Goal: Transaction & Acquisition: Purchase product/service

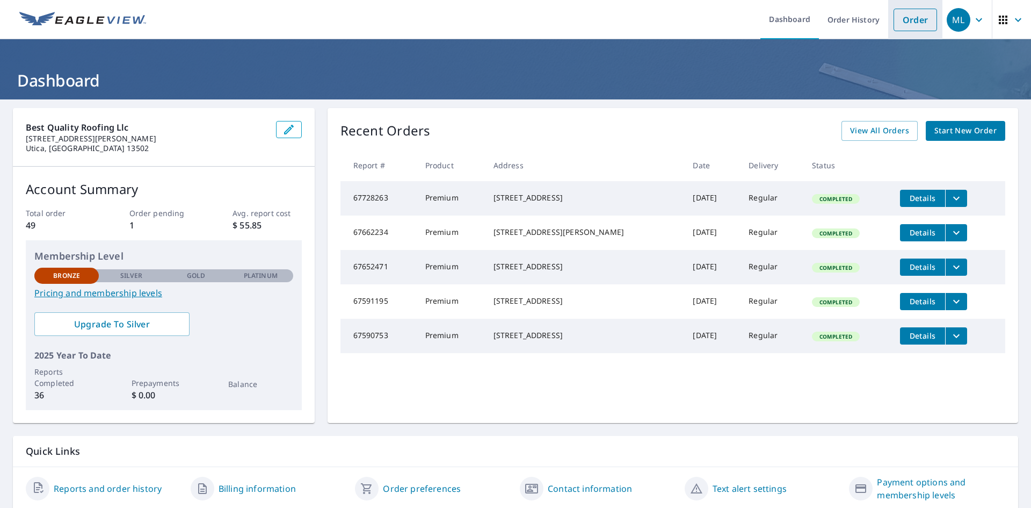
click at [900, 26] on link "Order" at bounding box center [916, 20] width 44 height 23
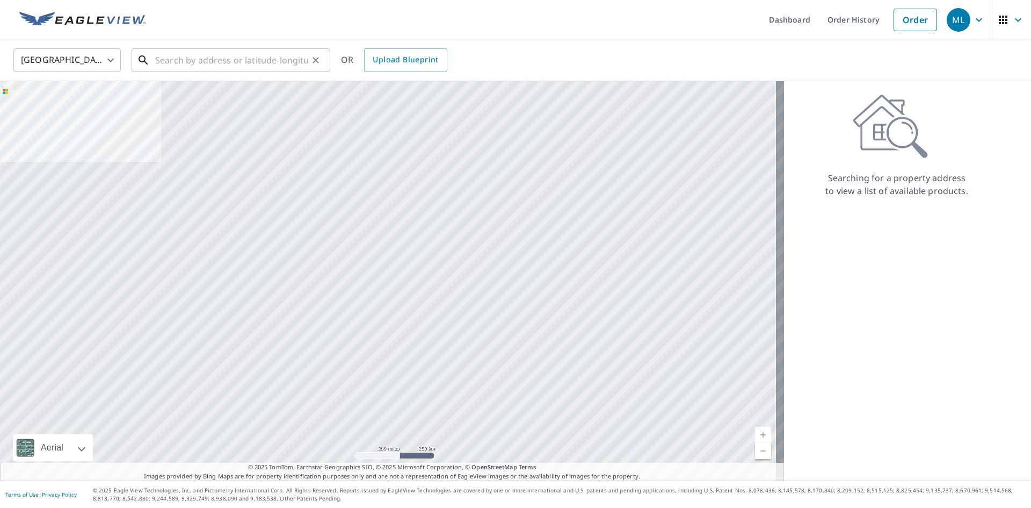
click at [216, 62] on input "text" at bounding box center [231, 60] width 153 height 30
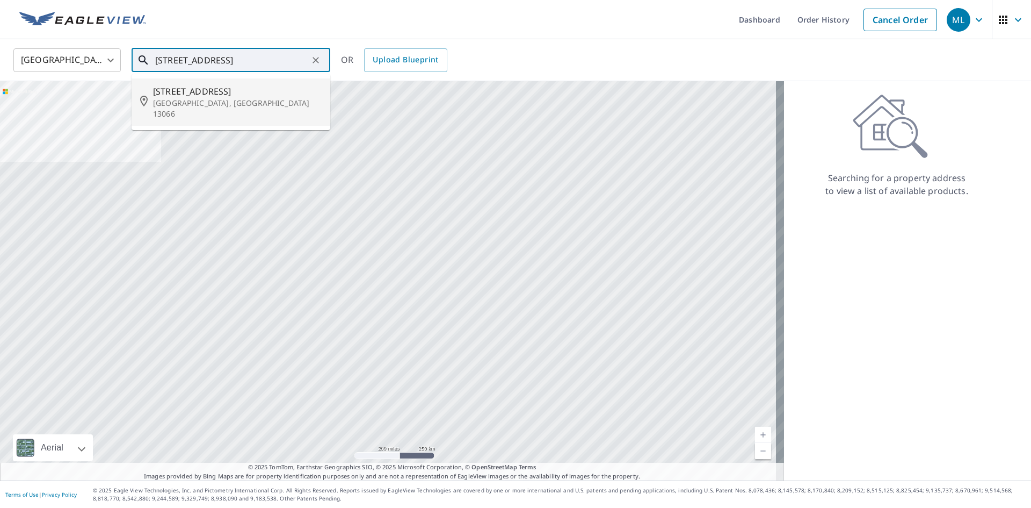
click at [245, 106] on p "[GEOGRAPHIC_DATA], [GEOGRAPHIC_DATA] 13066" at bounding box center [237, 108] width 169 height 21
type input "[STREET_ADDRESS]"
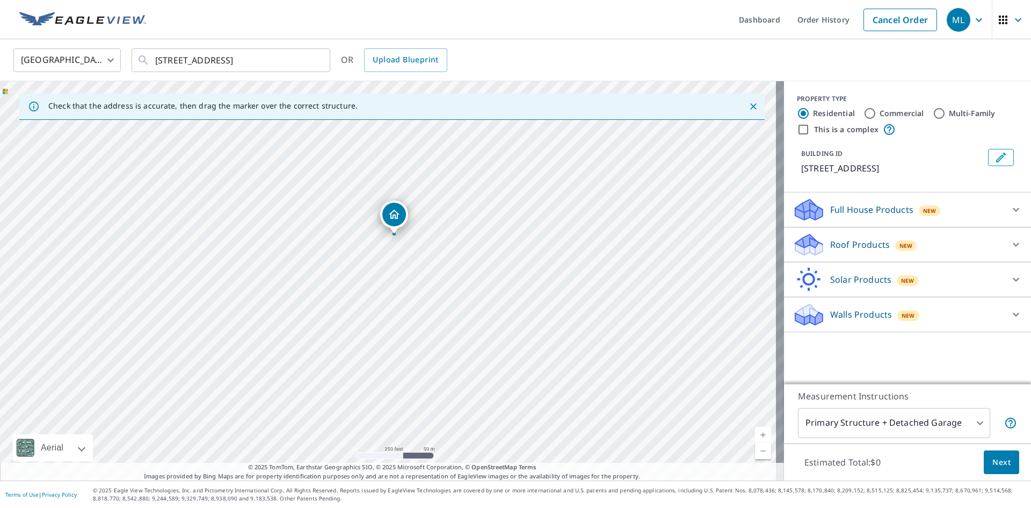
drag, startPoint x: 428, startPoint y: 353, endPoint x: 432, endPoint y: 317, distance: 36.2
click at [432, 317] on div "[STREET_ADDRESS]" at bounding box center [392, 280] width 784 height 399
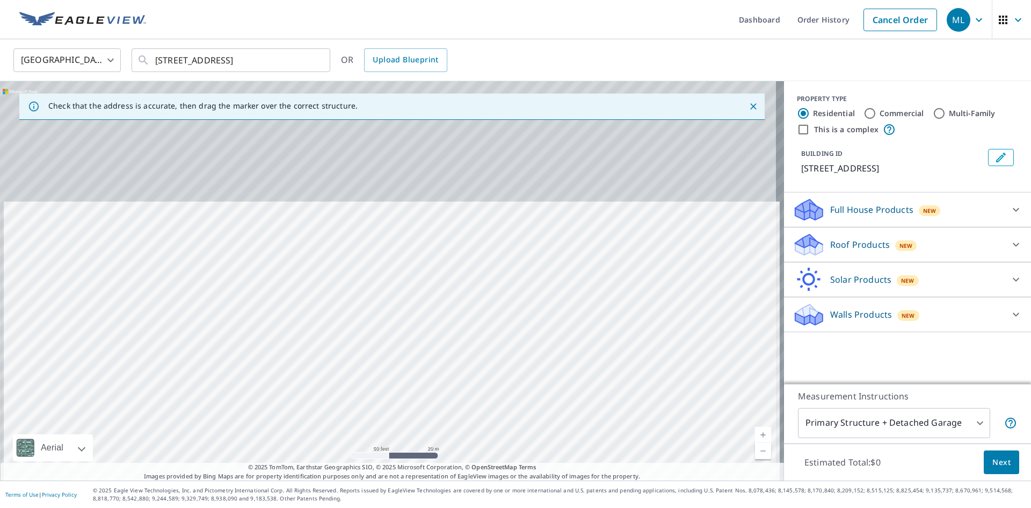
drag, startPoint x: 348, startPoint y: 232, endPoint x: 389, endPoint y: 325, distance: 102.2
click at [361, 395] on div "[STREET_ADDRESS]" at bounding box center [392, 280] width 784 height 399
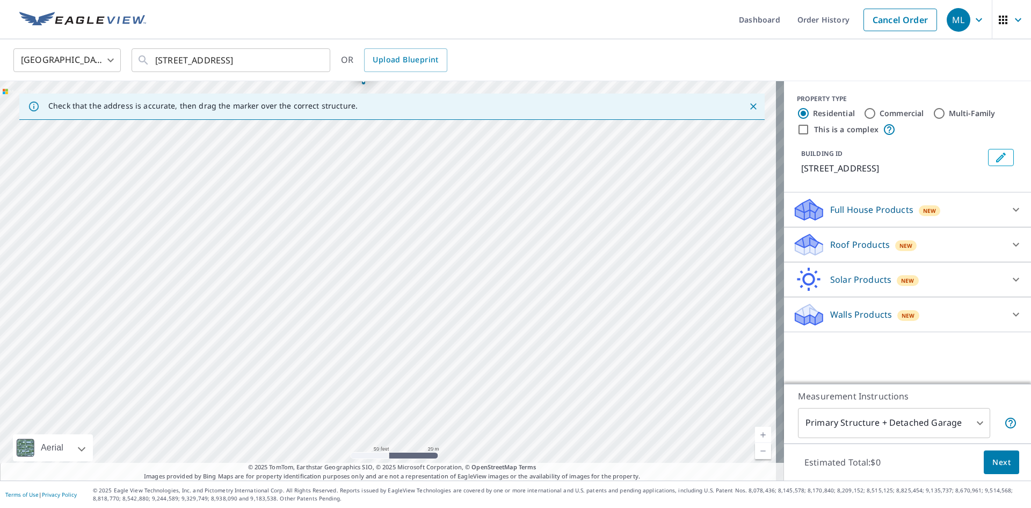
drag, startPoint x: 382, startPoint y: 244, endPoint x: 371, endPoint y: 349, distance: 105.9
click at [370, 354] on div "[STREET_ADDRESS]" at bounding box center [392, 280] width 784 height 399
drag, startPoint x: 350, startPoint y: 260, endPoint x: 370, endPoint y: 313, distance: 56.3
click at [368, 314] on div "[STREET_ADDRESS]" at bounding box center [392, 280] width 784 height 399
click at [407, 293] on div "[STREET_ADDRESS]" at bounding box center [392, 280] width 784 height 399
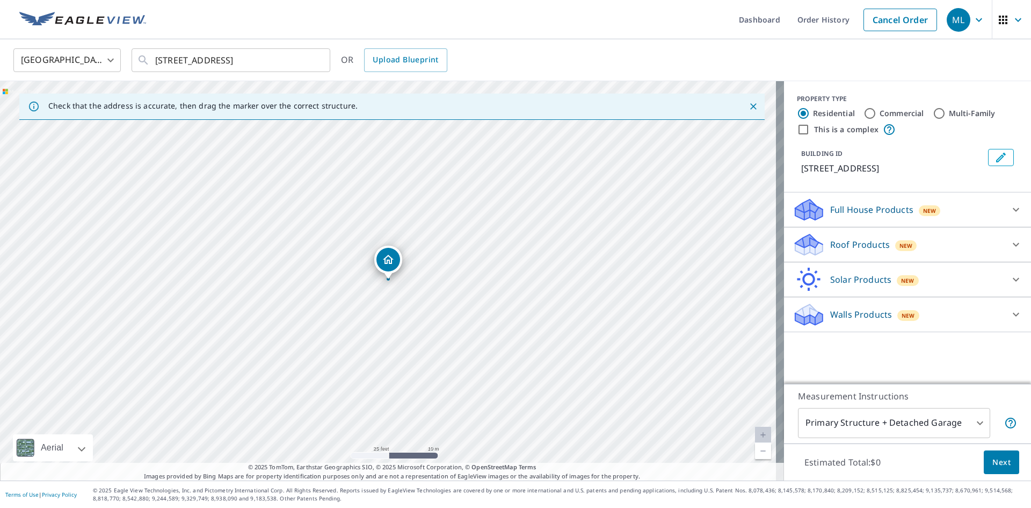
click at [389, 331] on div "[STREET_ADDRESS]" at bounding box center [392, 280] width 784 height 399
drag, startPoint x: 384, startPoint y: 254, endPoint x: 378, endPoint y: 248, distance: 8.7
click at [822, 213] on div "Full House Products New" at bounding box center [898, 209] width 211 height 25
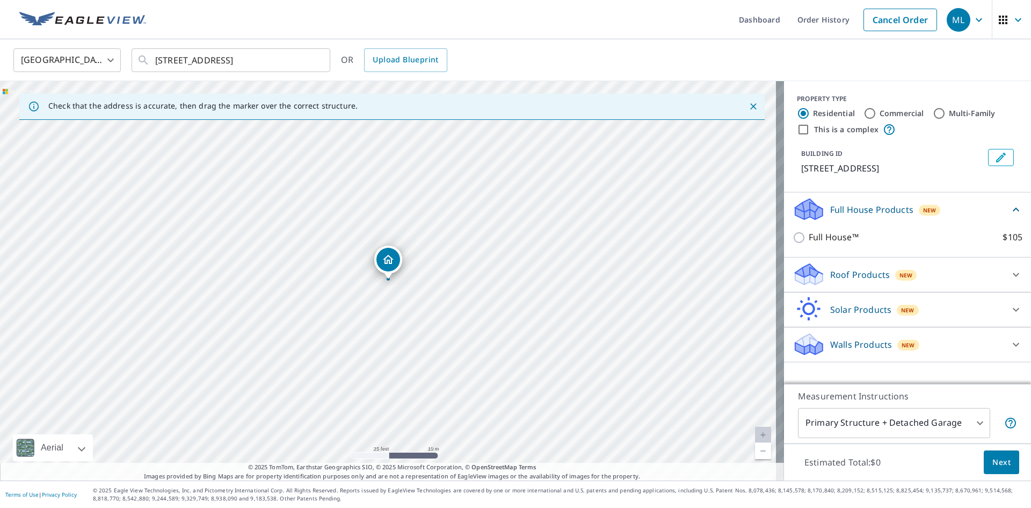
click at [819, 274] on div "Roof Products New" at bounding box center [898, 274] width 211 height 25
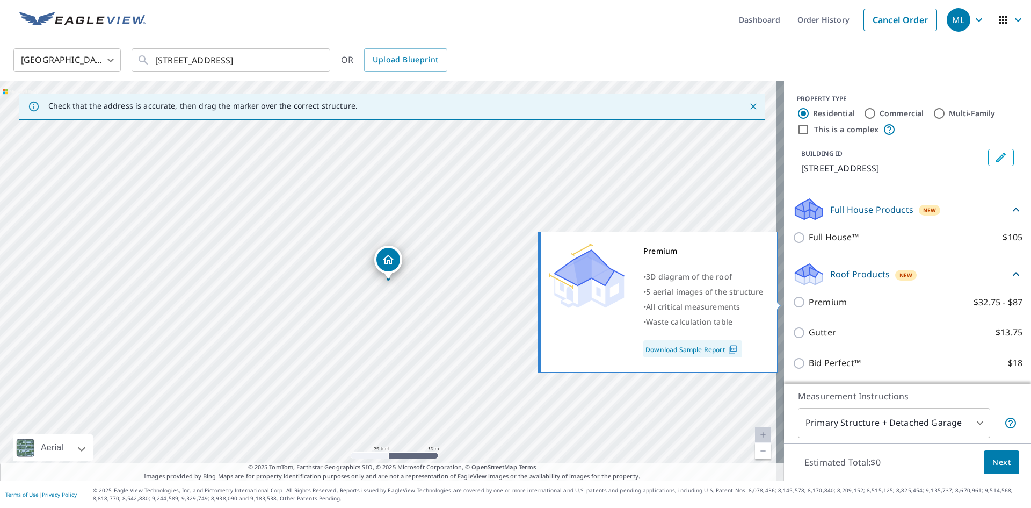
click at [793, 306] on input "Premium $32.75 - $87" at bounding box center [801, 301] width 16 height 13
checkbox input "true"
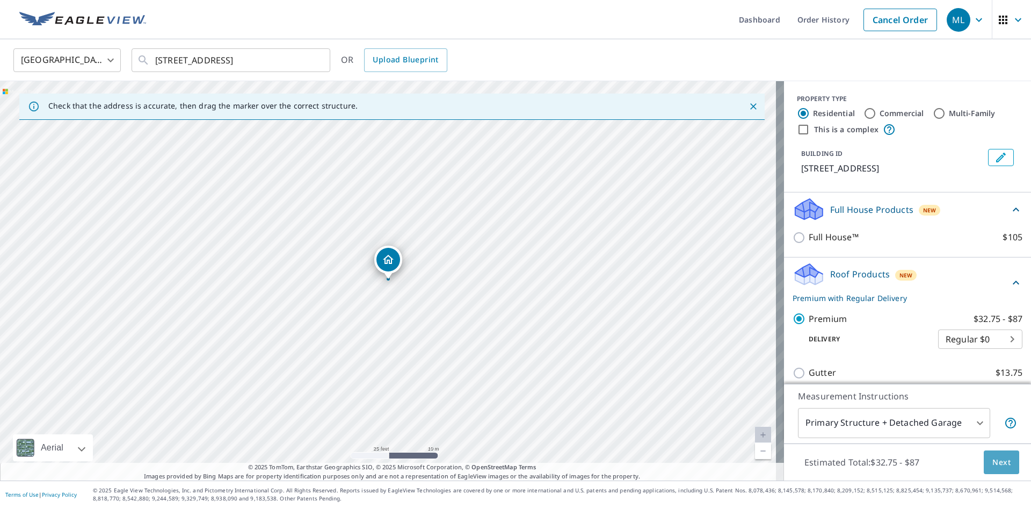
click at [996, 463] on span "Next" at bounding box center [1002, 461] width 18 height 13
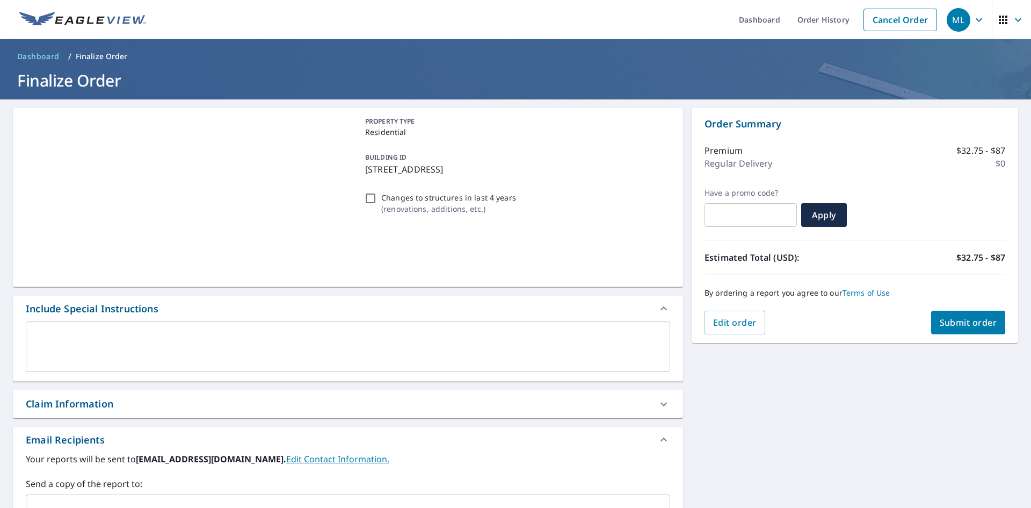
click at [955, 322] on span "Submit order" at bounding box center [968, 322] width 57 height 12
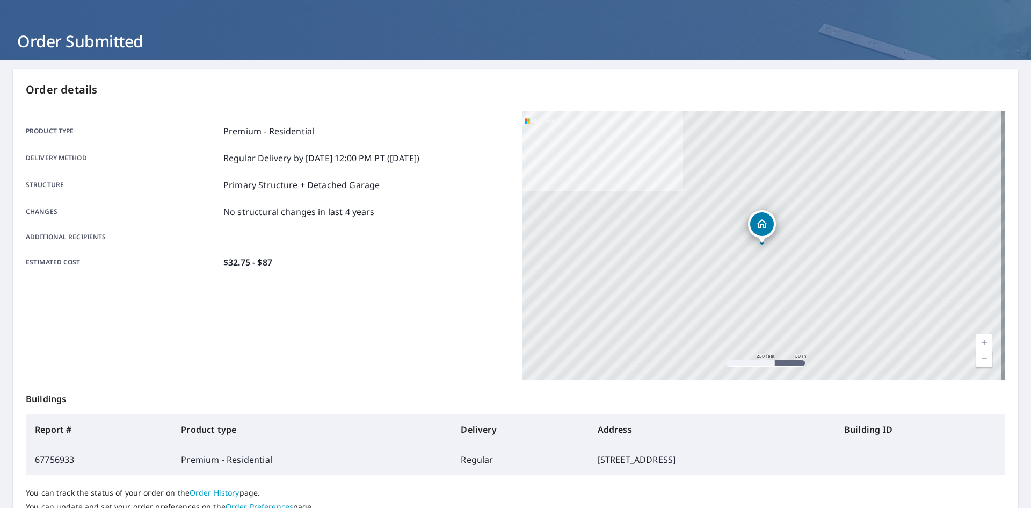
scroll to position [125, 0]
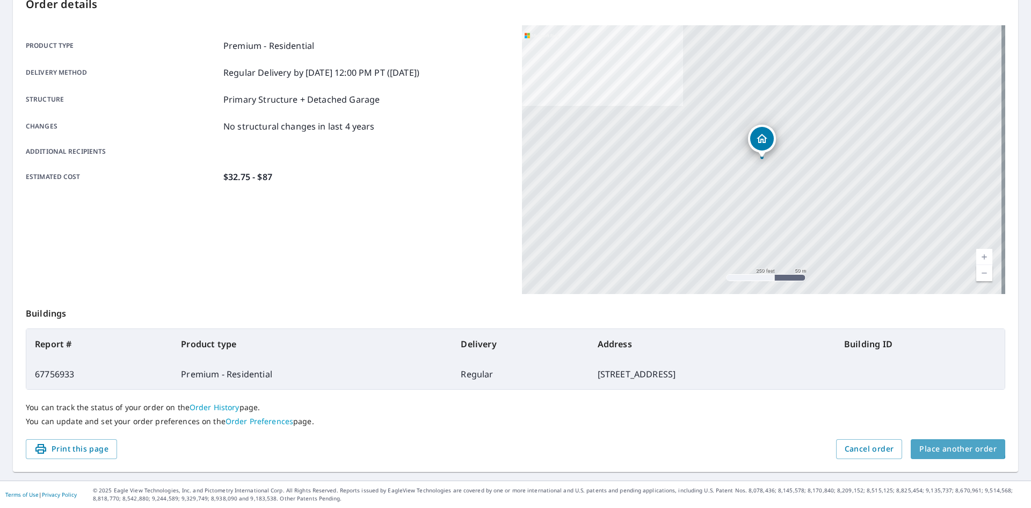
click at [940, 443] on span "Place another order" at bounding box center [957, 448] width 77 height 13
